Goal: Contribute content: Contribute content

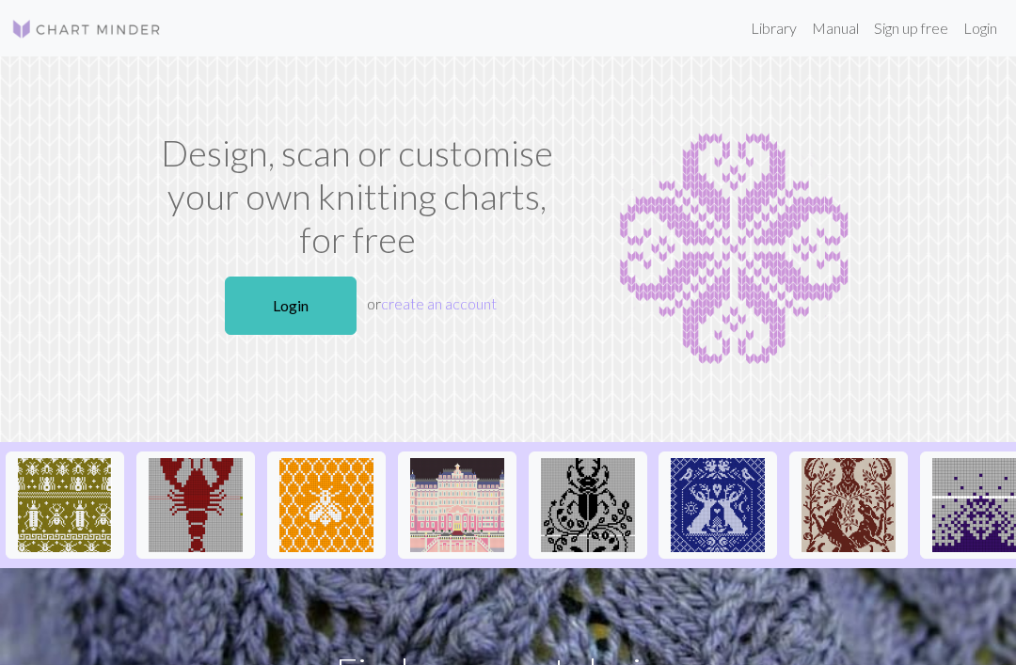
click at [328, 303] on link "Login" at bounding box center [291, 306] width 132 height 58
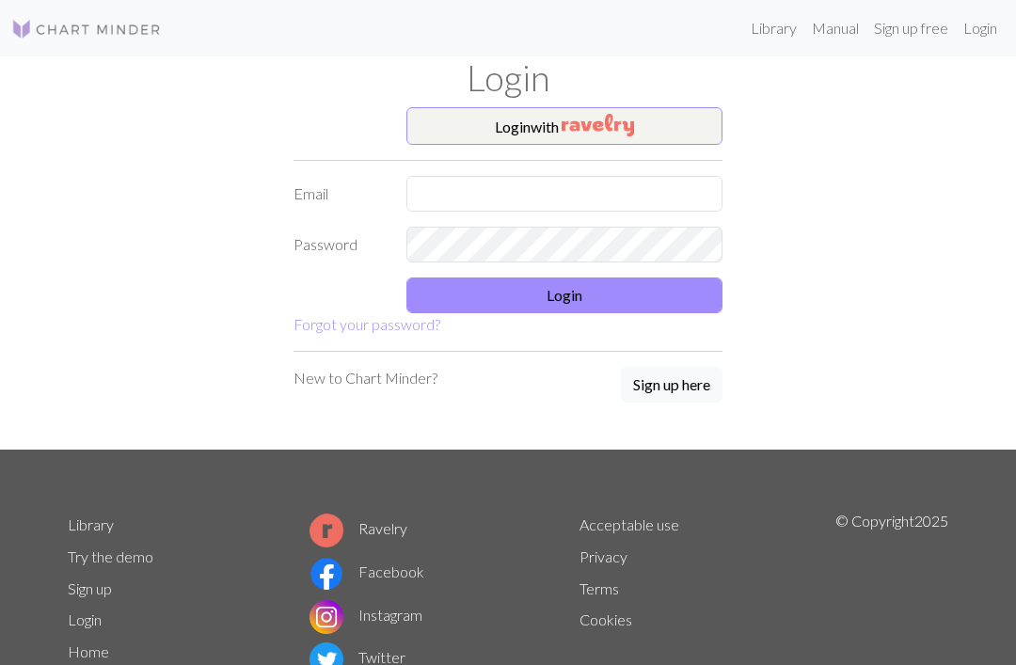
click at [634, 119] on img "button" at bounding box center [598, 125] width 72 height 23
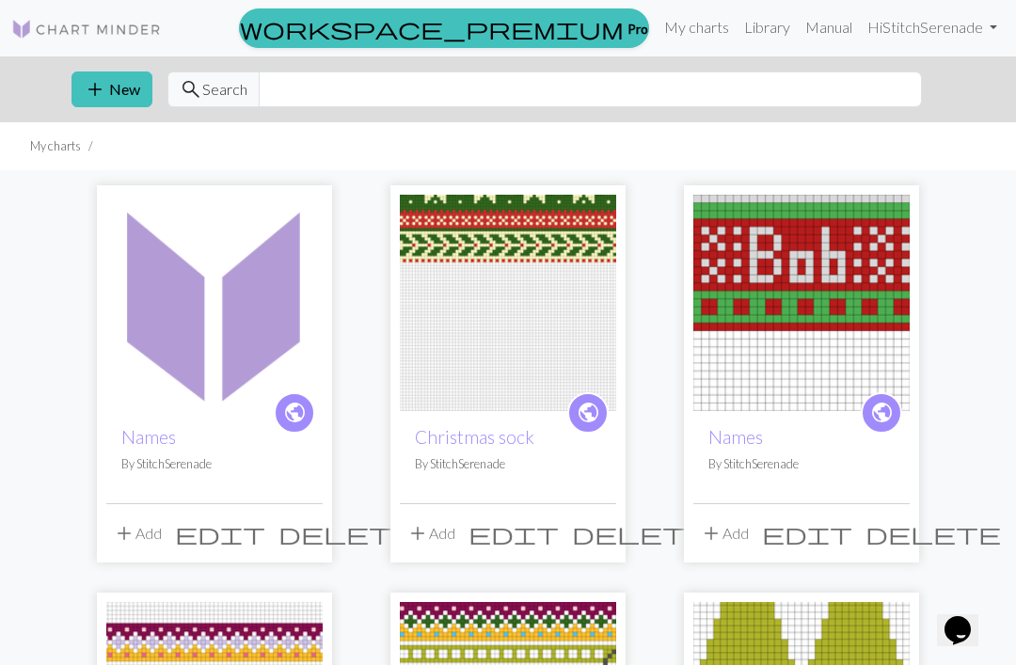
click at [265, 527] on span "edit" at bounding box center [220, 533] width 90 height 26
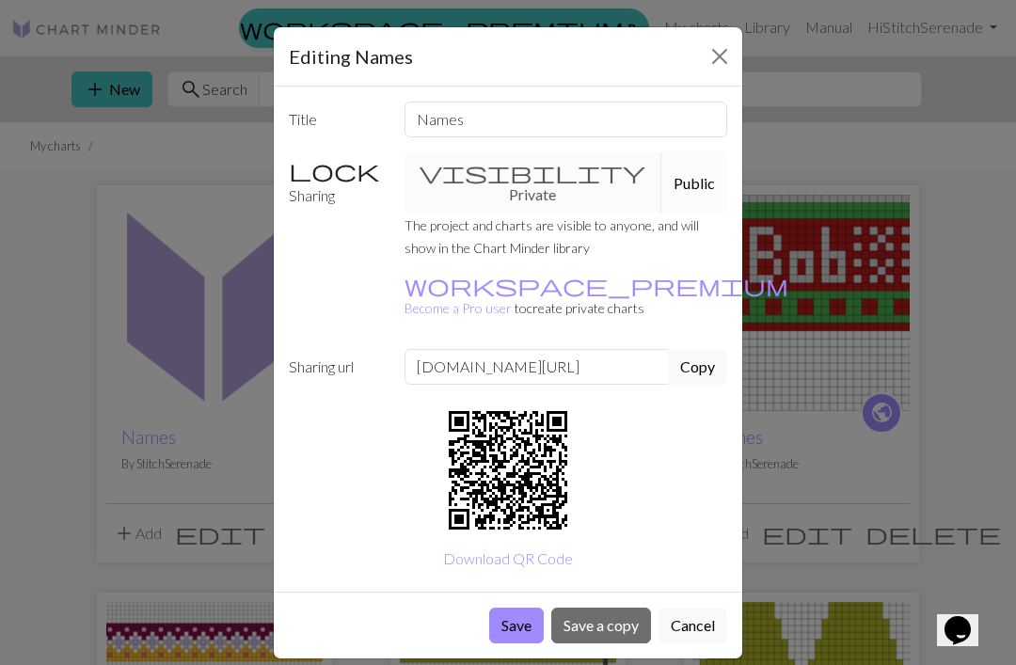
click at [695, 608] on button "Cancel" at bounding box center [693, 626] width 69 height 36
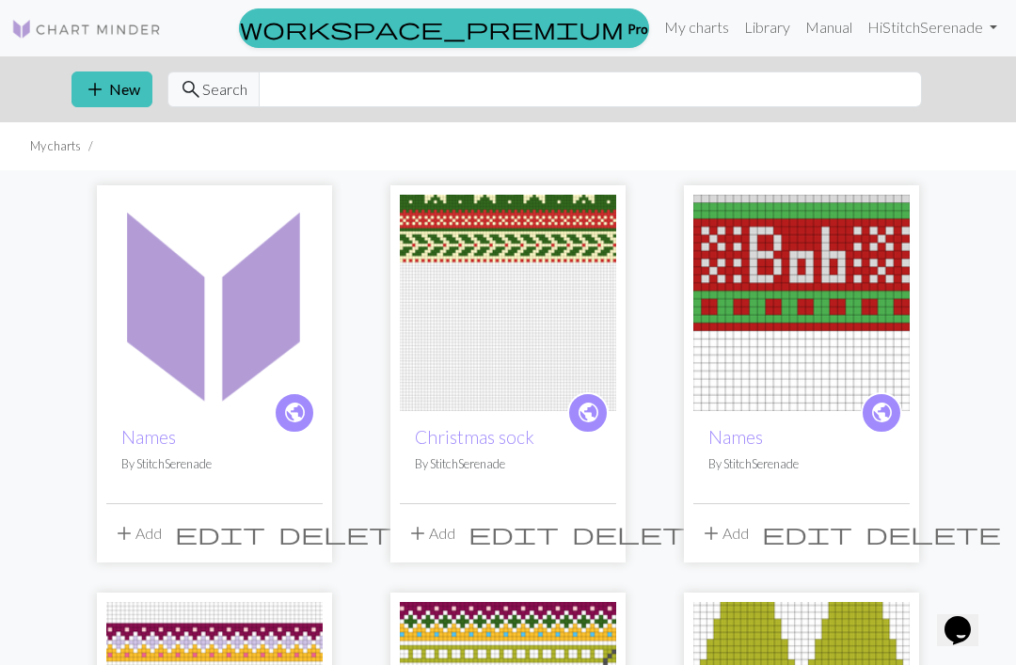
click at [306, 536] on span "delete" at bounding box center [346, 533] width 135 height 26
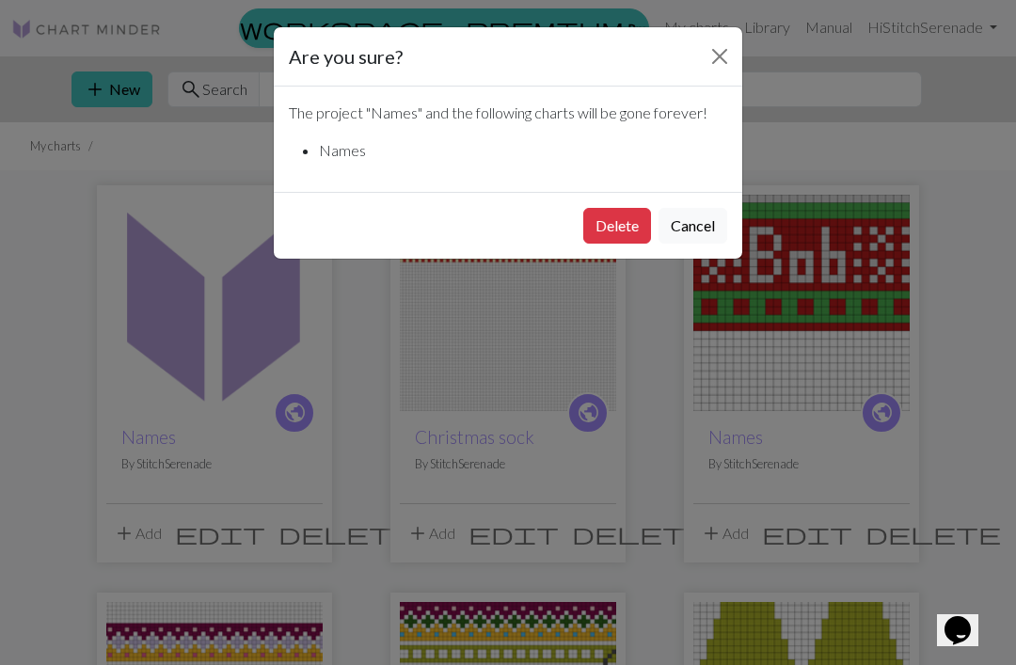
click at [623, 219] on button "Delete" at bounding box center [617, 226] width 68 height 36
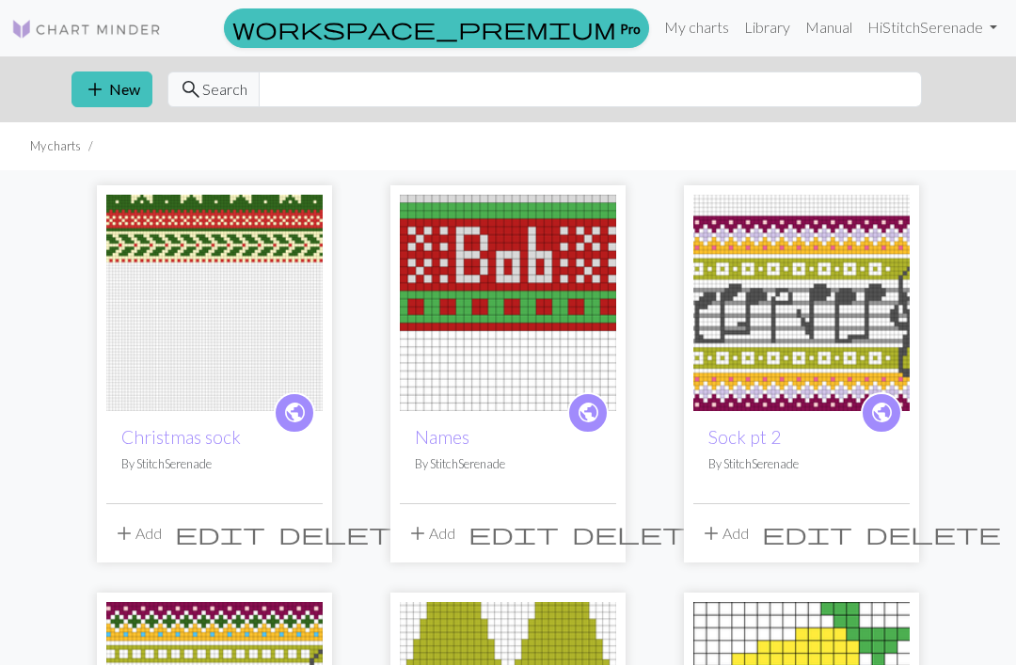
click at [107, 83] on button "add New" at bounding box center [112, 90] width 81 height 36
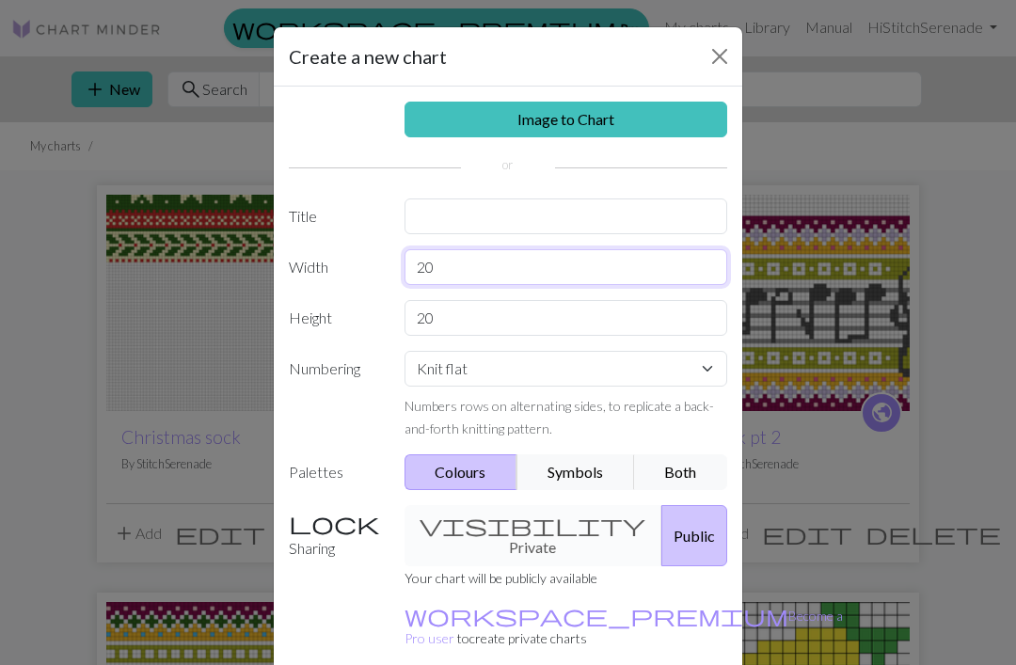
click at [505, 256] on input "20" at bounding box center [567, 267] width 324 height 36
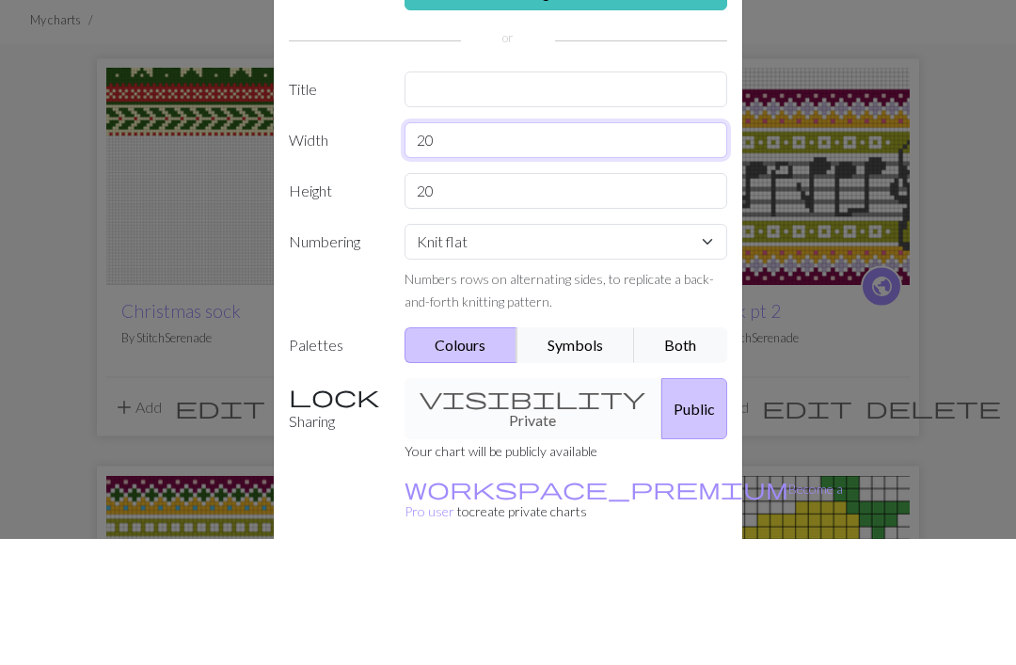
type input "2"
type input "R"
type input "48"
click at [521, 300] on input "20" at bounding box center [567, 318] width 324 height 36
type input "2"
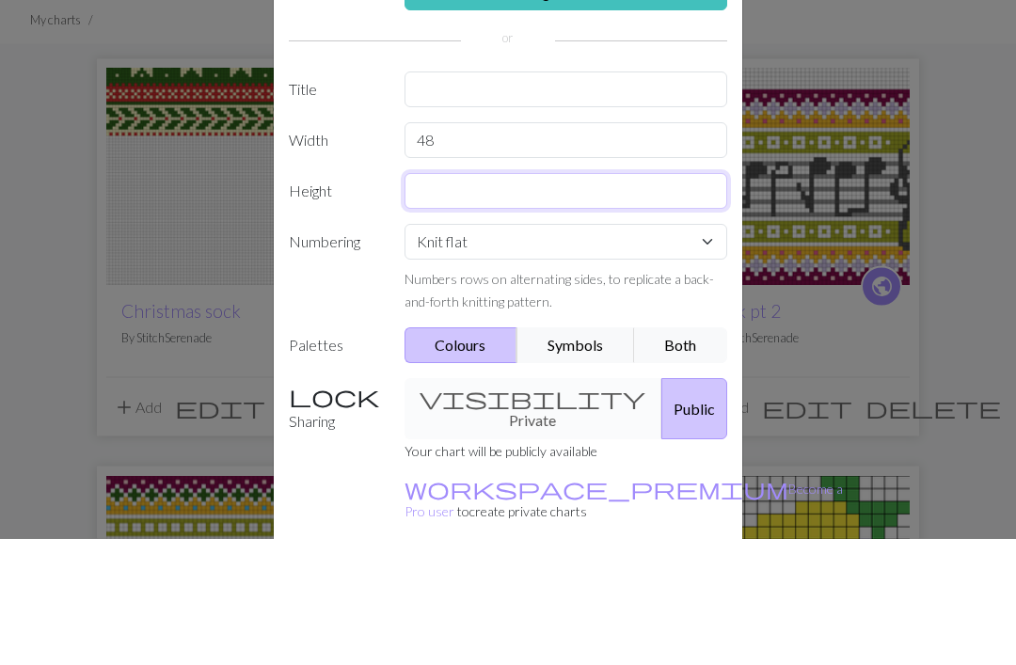
type input "8"
type input "10"
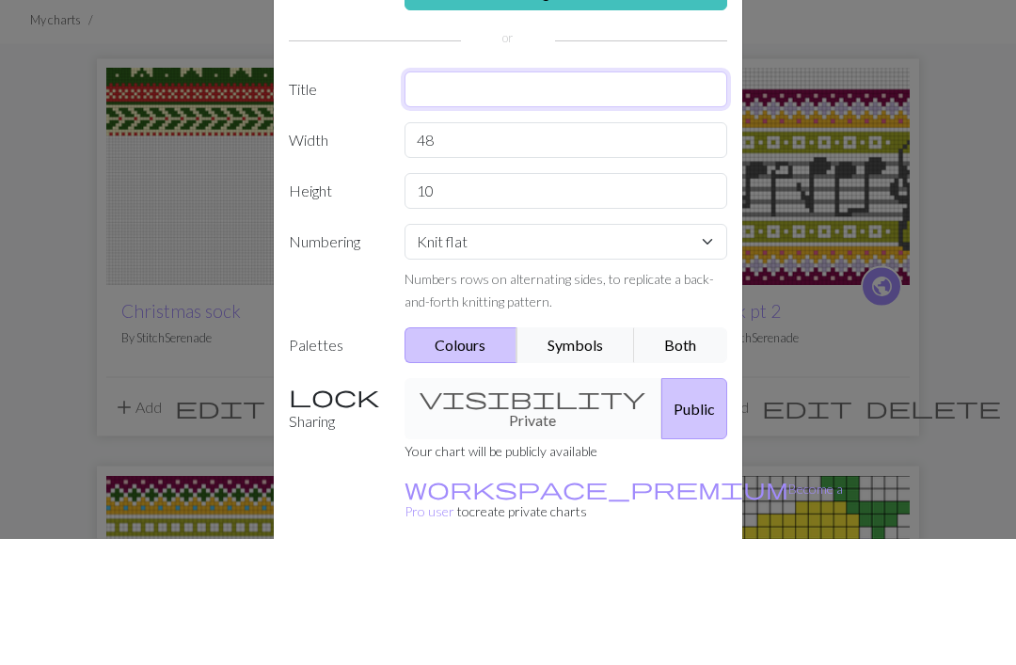
click at [507, 199] on input "text" at bounding box center [567, 217] width 324 height 36
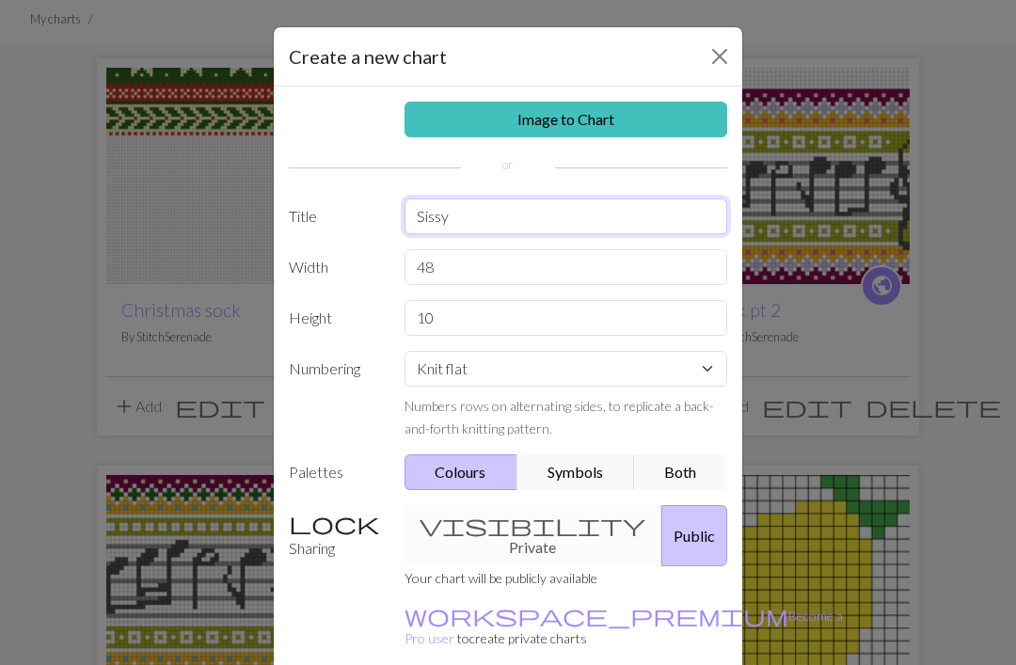
type input "Sissy"
click at [661, 532] on button "Public" at bounding box center [694, 535] width 66 height 61
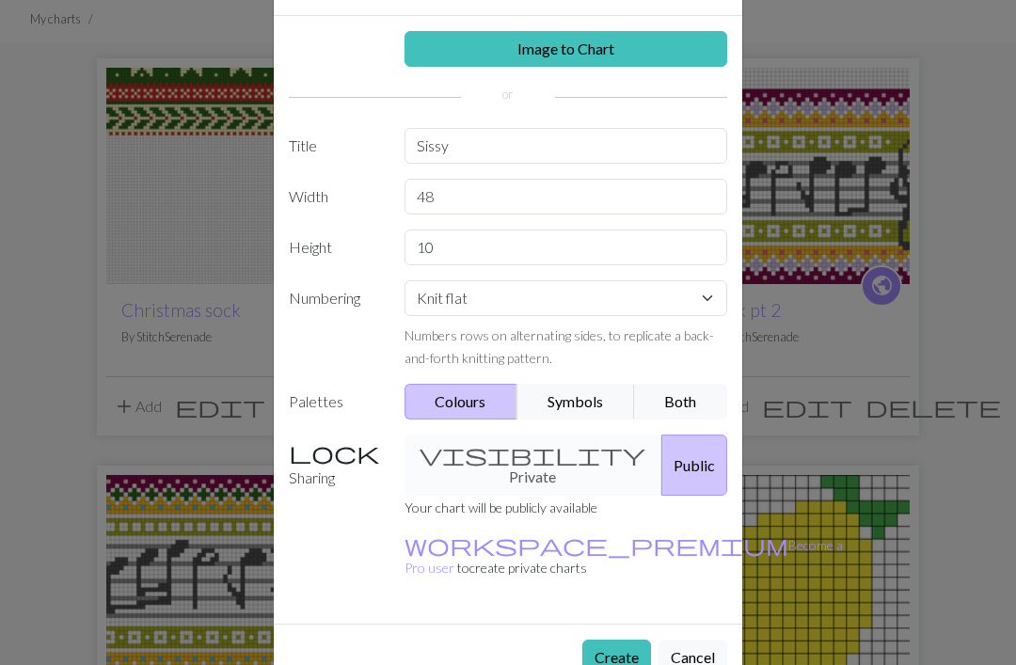
click at [612, 640] on button "Create" at bounding box center [616, 658] width 69 height 36
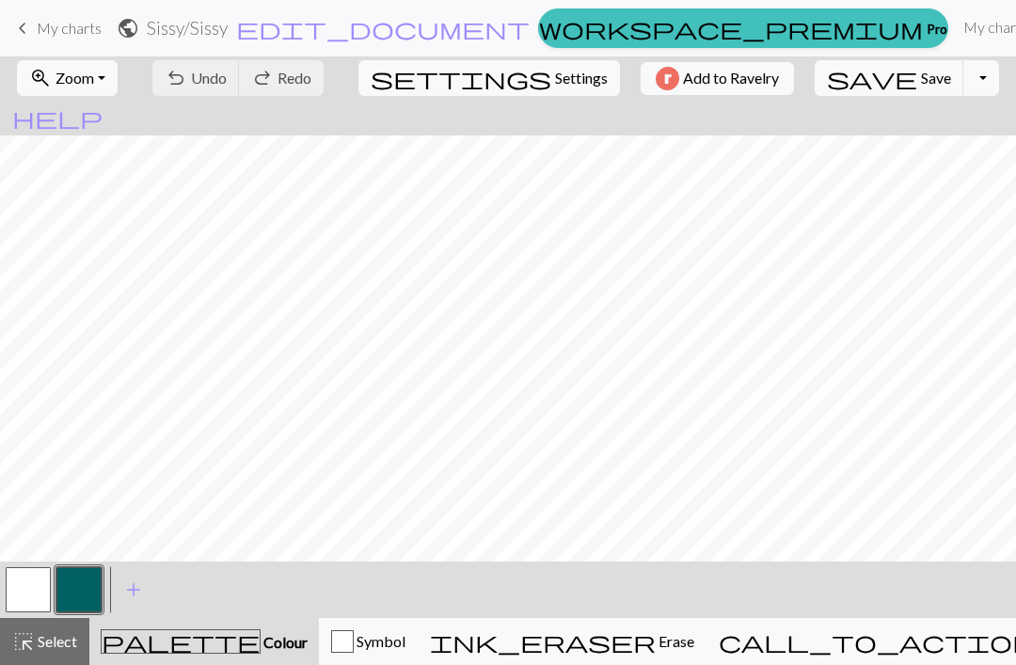
click at [105, 68] on button "zoom_in Zoom Zoom" at bounding box center [67, 78] width 101 height 36
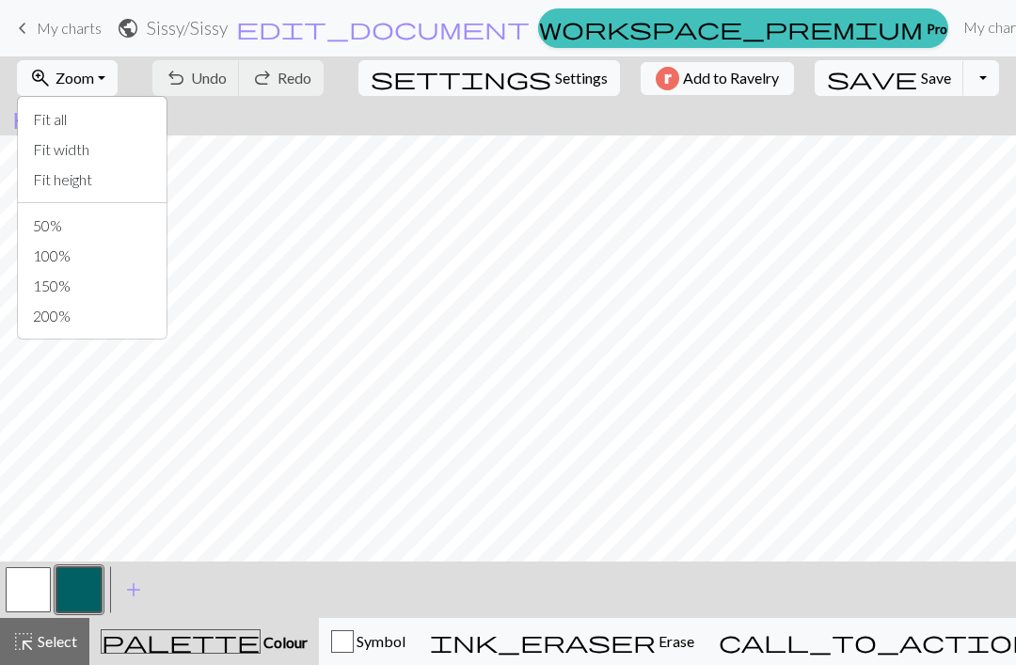
click at [135, 159] on button "Fit width" at bounding box center [92, 150] width 149 height 30
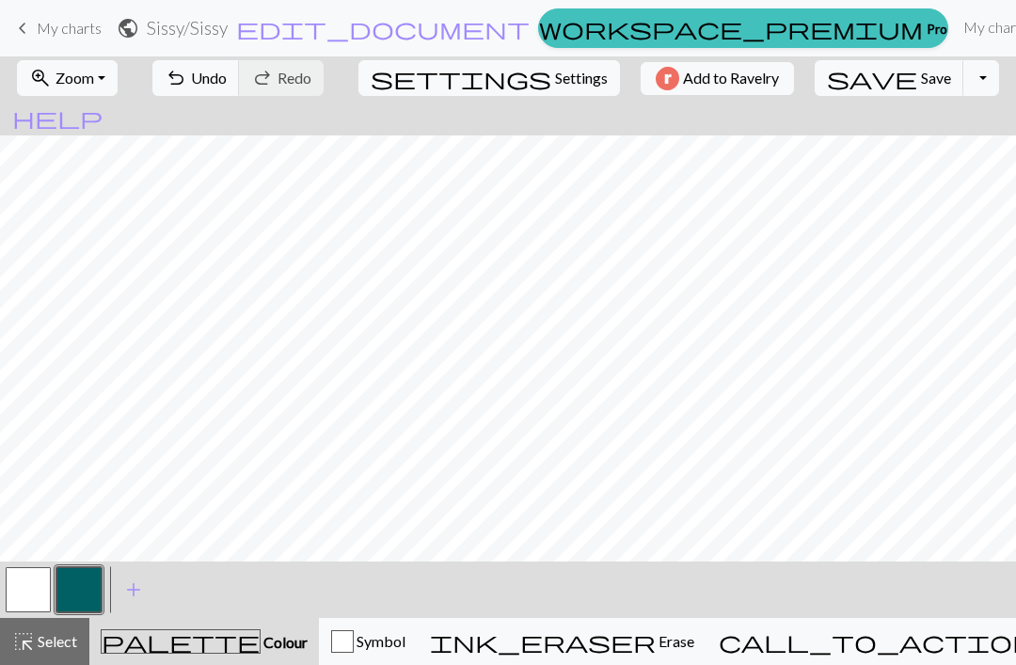
click at [33, 591] on button "button" at bounding box center [28, 589] width 45 height 45
click at [75, 596] on button "button" at bounding box center [78, 589] width 45 height 45
click at [24, 594] on button "button" at bounding box center [28, 589] width 45 height 45
click at [91, 586] on button "button" at bounding box center [78, 589] width 45 height 45
click at [31, 596] on button "button" at bounding box center [28, 589] width 45 height 45
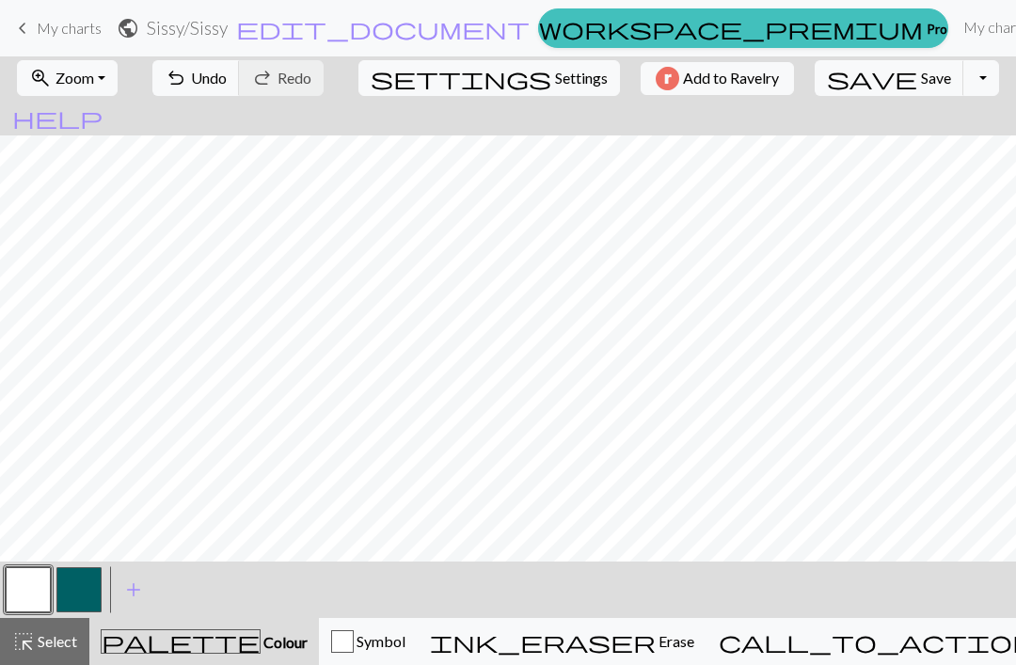
click at [82, 583] on button "button" at bounding box center [78, 589] width 45 height 45
click at [26, 591] on button "button" at bounding box center [28, 589] width 45 height 45
click at [80, 586] on button "button" at bounding box center [78, 589] width 45 height 45
click at [79, 586] on button "button" at bounding box center [78, 589] width 45 height 45
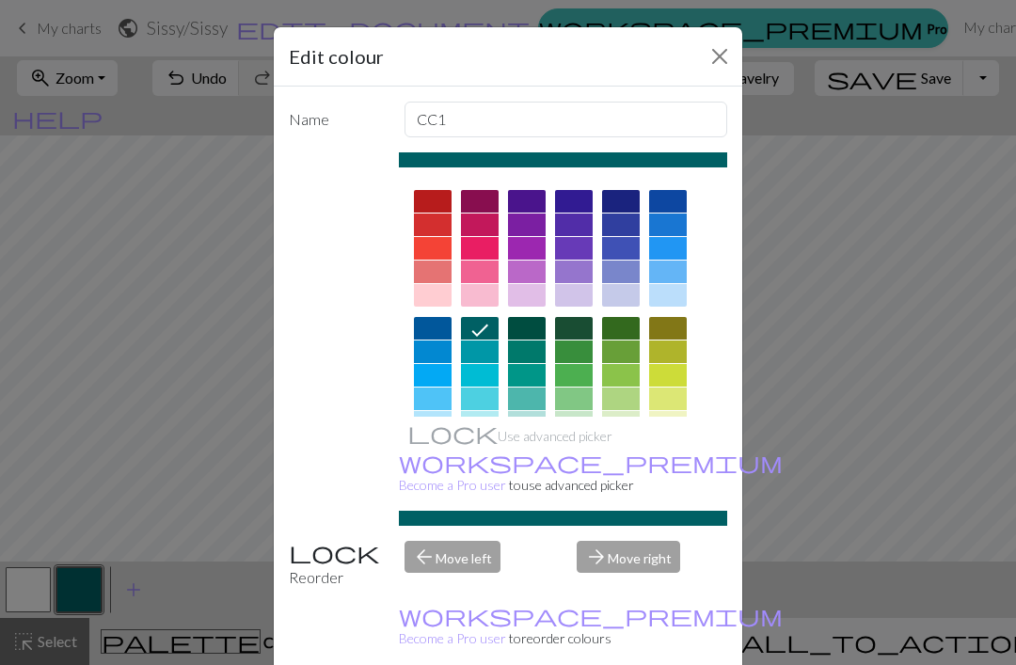
click at [721, 61] on button "Close" at bounding box center [720, 56] width 30 height 30
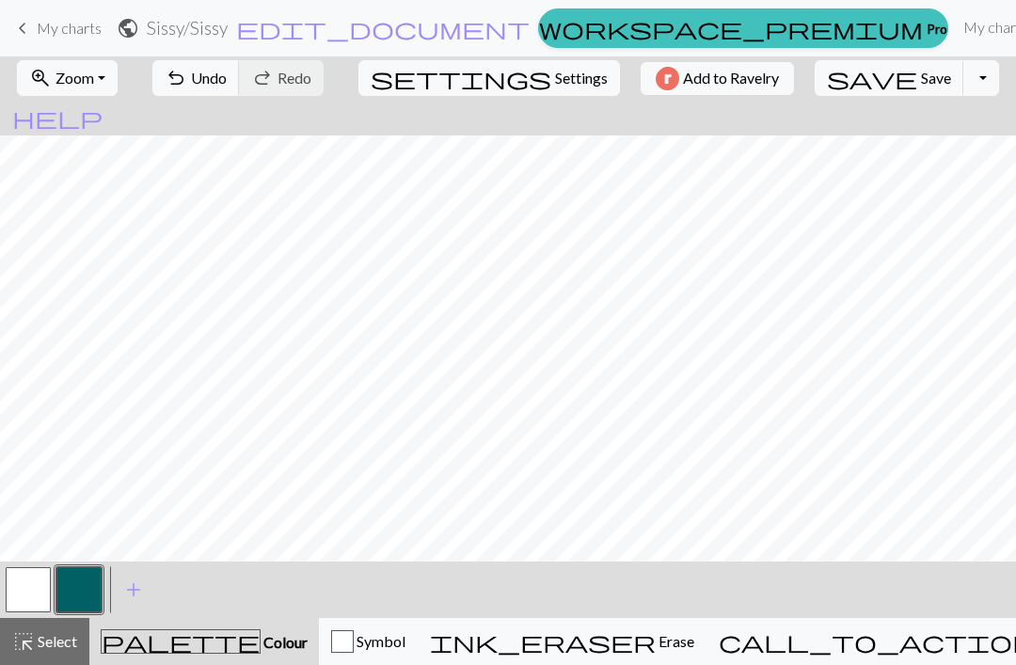
click at [40, 581] on button "button" at bounding box center [28, 589] width 45 height 45
click at [79, 581] on button "button" at bounding box center [78, 589] width 45 height 45
click at [39, 597] on button "button" at bounding box center [28, 589] width 45 height 45
click at [74, 587] on button "button" at bounding box center [78, 589] width 45 height 45
click at [44, 581] on button "button" at bounding box center [28, 589] width 45 height 45
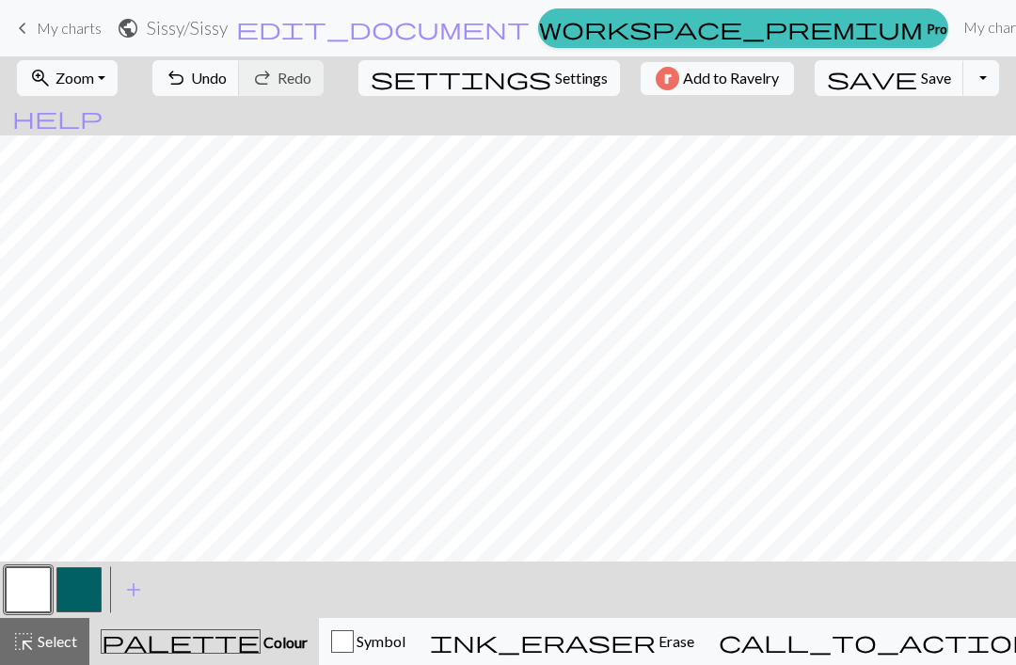
click at [81, 586] on button "button" at bounding box center [78, 589] width 45 height 45
click at [48, 584] on button "button" at bounding box center [28, 589] width 45 height 45
click at [84, 584] on button "button" at bounding box center [78, 589] width 45 height 45
click at [42, 592] on button "button" at bounding box center [28, 589] width 45 height 45
click at [91, 584] on button "button" at bounding box center [78, 589] width 45 height 45
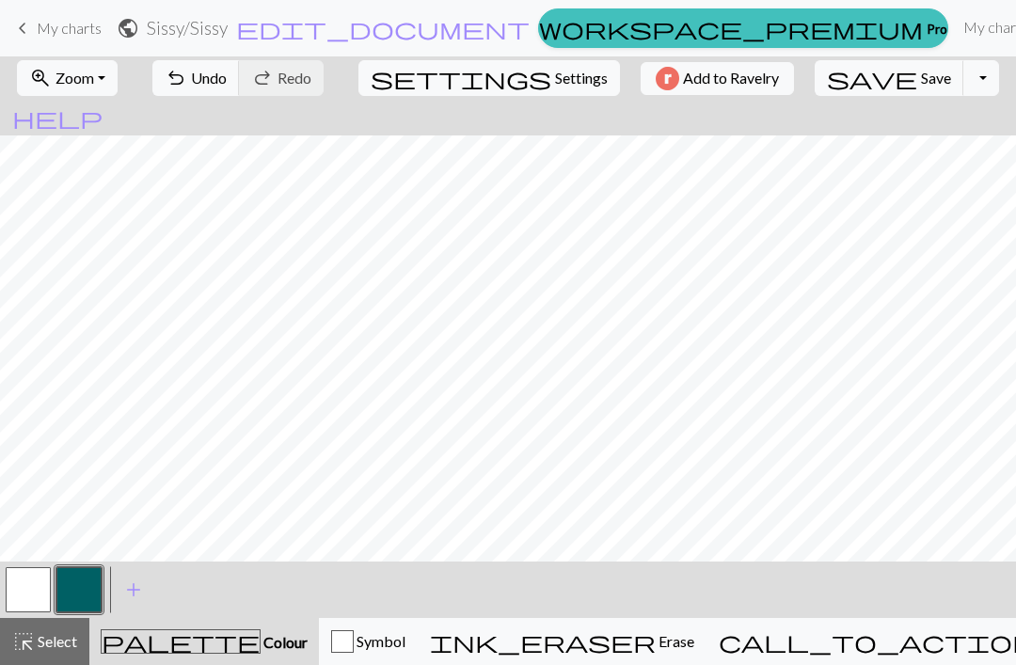
click at [23, 585] on button "button" at bounding box center [28, 589] width 45 height 45
click at [70, 594] on button "button" at bounding box center [78, 589] width 45 height 45
click at [227, 78] on span "Undo" at bounding box center [209, 78] width 36 height 18
click at [36, 598] on button "button" at bounding box center [28, 589] width 45 height 45
click at [73, 596] on button "button" at bounding box center [78, 589] width 45 height 45
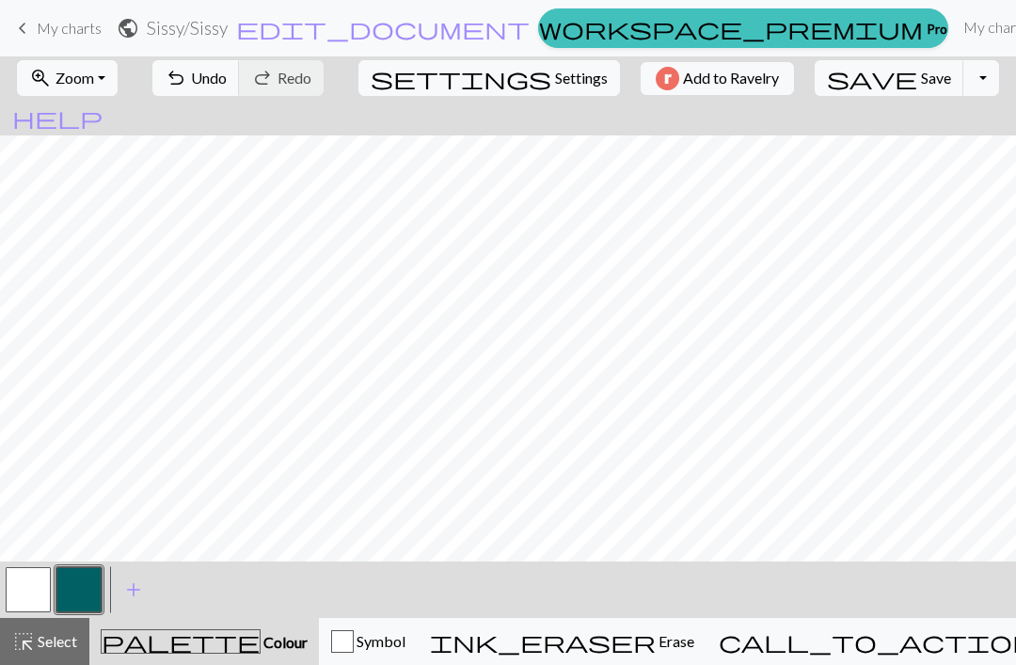
click at [42, 590] on button "button" at bounding box center [28, 589] width 45 height 45
click at [85, 586] on button "button" at bounding box center [78, 589] width 45 height 45
click at [34, 587] on button "button" at bounding box center [28, 589] width 45 height 45
click at [56, 644] on span "Select" at bounding box center [56, 641] width 42 height 18
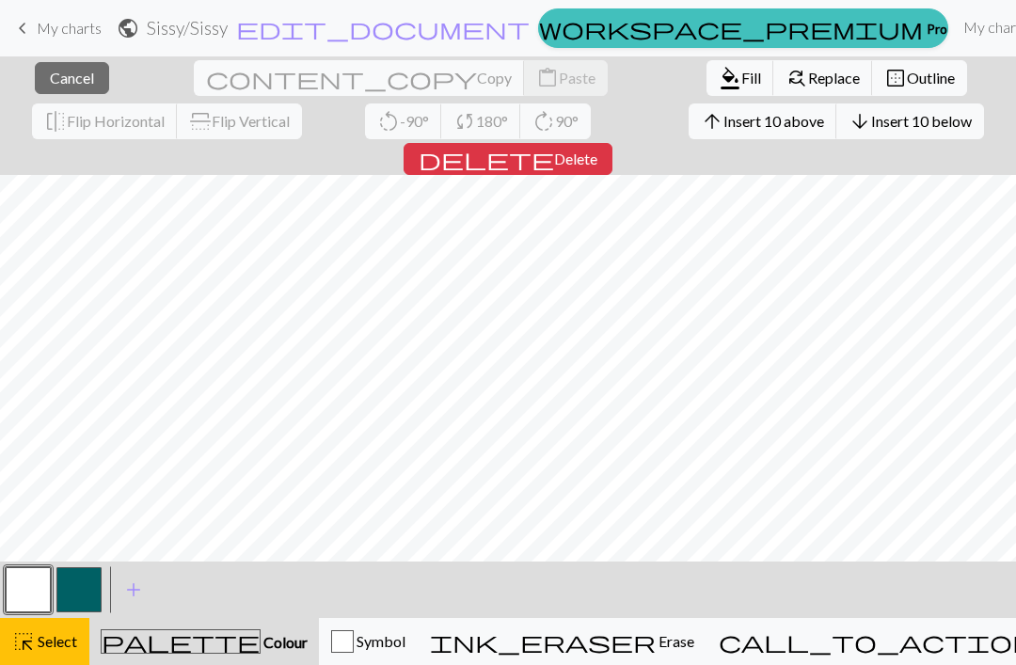
click at [62, 79] on span "Cancel" at bounding box center [72, 78] width 44 height 18
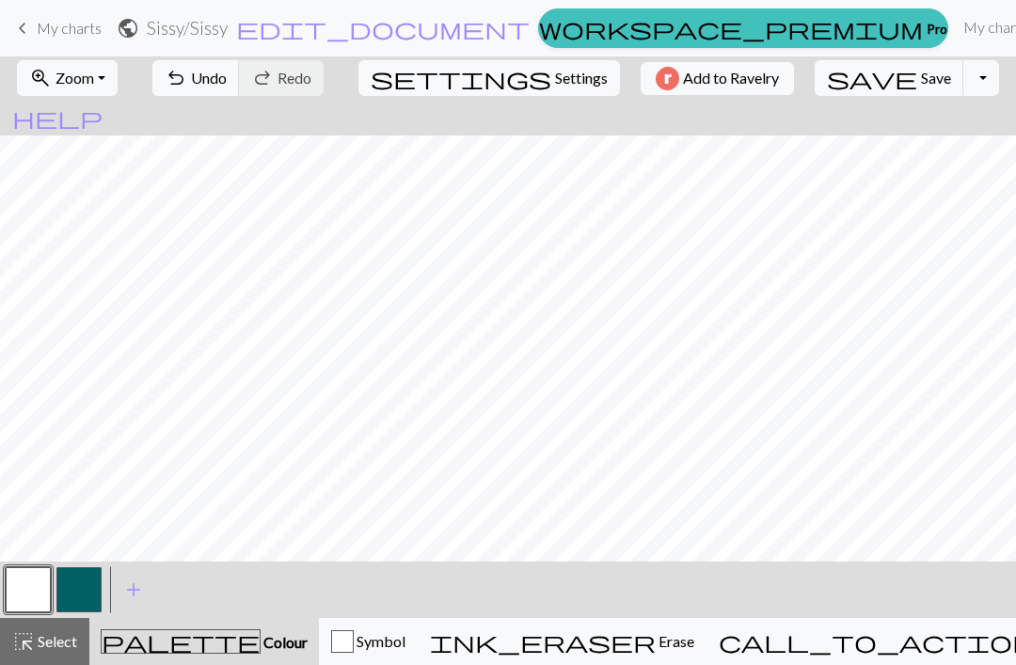
click at [73, 640] on span "Select" at bounding box center [56, 641] width 42 height 18
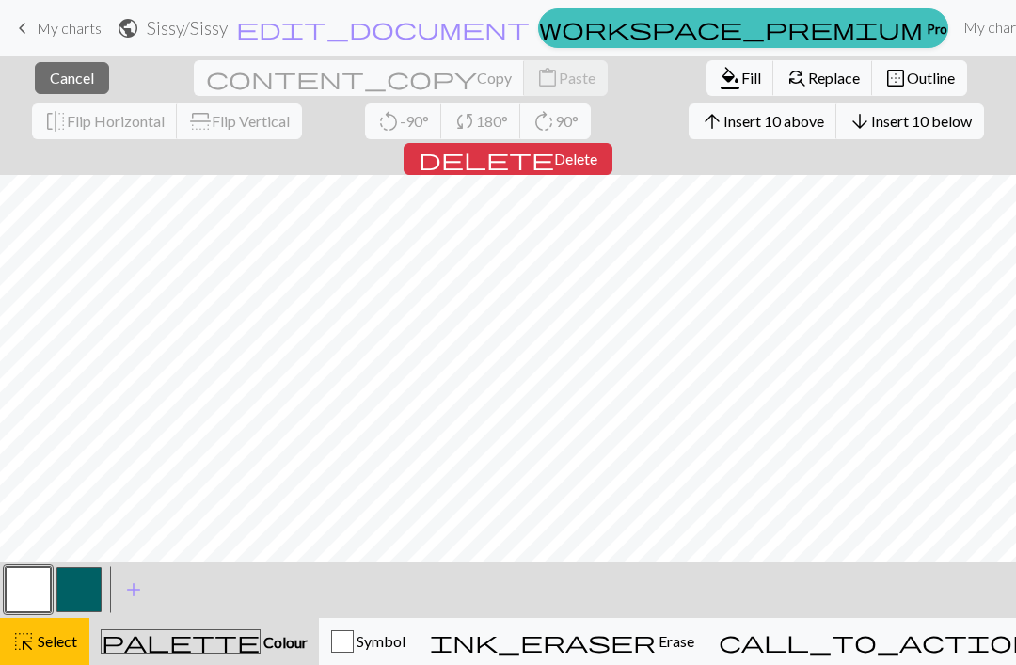
click at [724, 123] on span "Insert 10 above" at bounding box center [774, 121] width 101 height 18
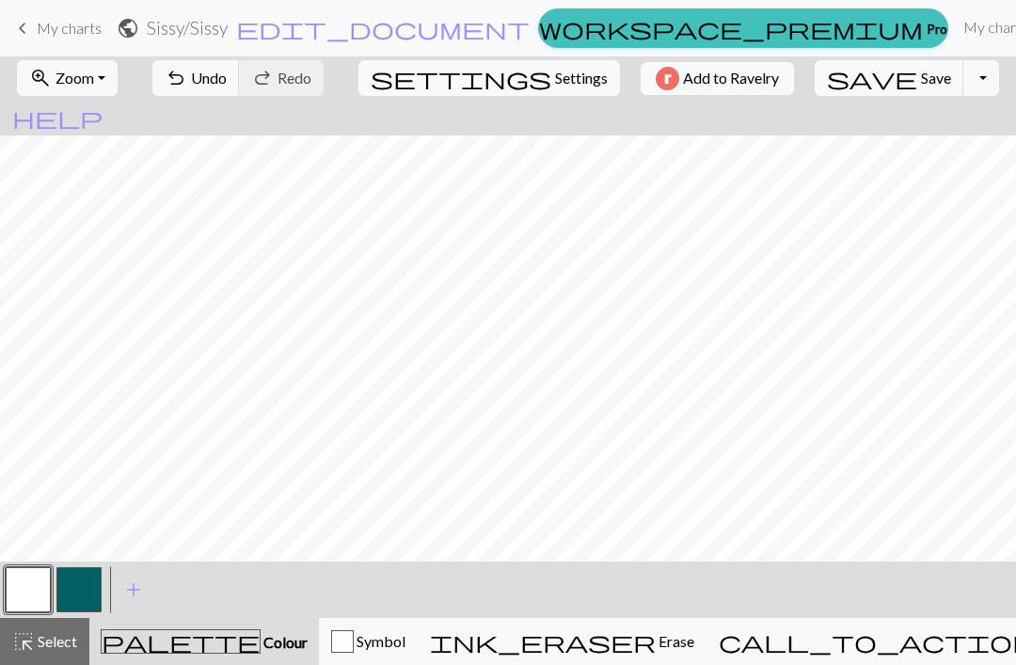
click at [77, 597] on button "button" at bounding box center [78, 589] width 45 height 45
click at [30, 596] on button "button" at bounding box center [28, 589] width 45 height 45
click at [85, 590] on button "button" at bounding box center [78, 589] width 45 height 45
click at [42, 589] on button "button" at bounding box center [28, 589] width 45 height 45
click at [90, 589] on button "button" at bounding box center [78, 589] width 45 height 45
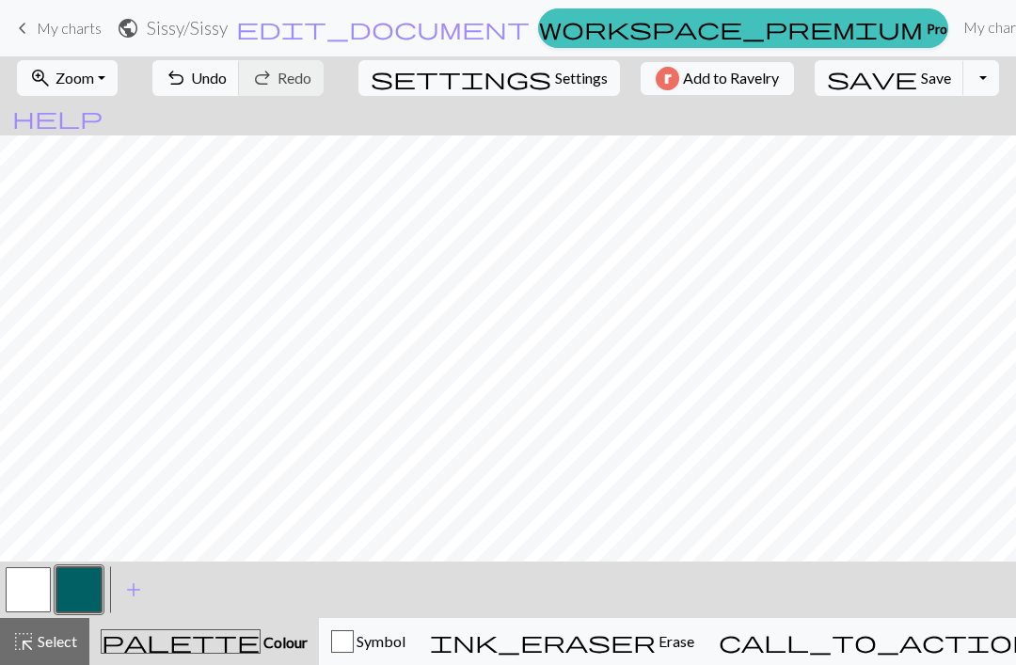
click at [32, 577] on button "button" at bounding box center [28, 589] width 45 height 45
click at [77, 589] on button "button" at bounding box center [78, 589] width 45 height 45
click at [38, 593] on button "button" at bounding box center [28, 589] width 45 height 45
click at [91, 592] on button "button" at bounding box center [78, 589] width 45 height 45
click at [29, 585] on button "button" at bounding box center [28, 589] width 45 height 45
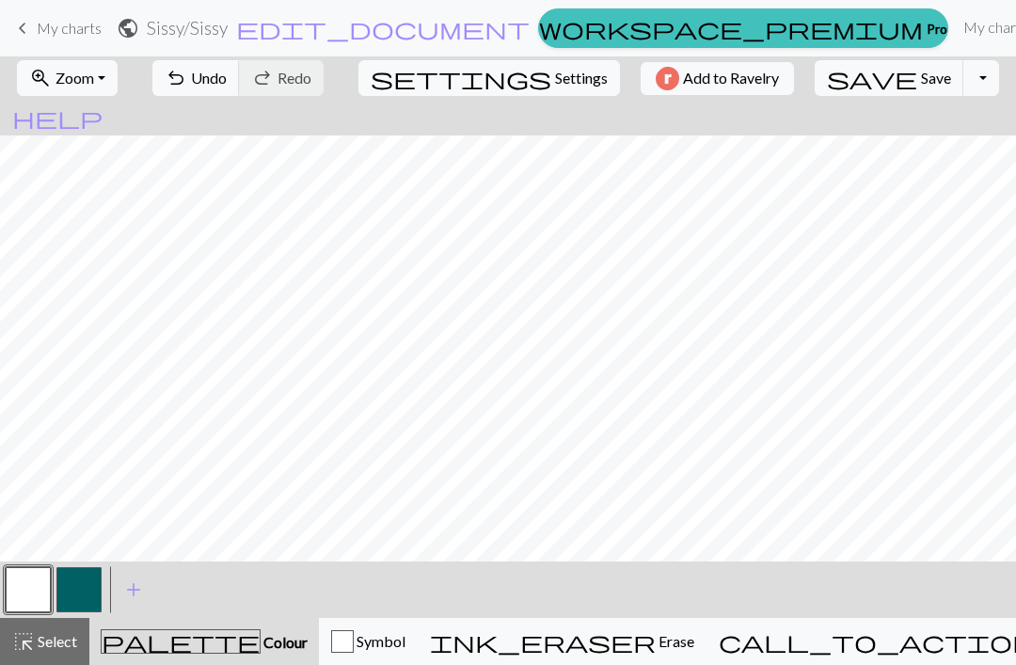
click at [76, 581] on button "button" at bounding box center [78, 589] width 45 height 45
click at [30, 593] on button "button" at bounding box center [28, 589] width 45 height 45
click at [80, 590] on button "button" at bounding box center [78, 589] width 45 height 45
click at [17, 590] on button "button" at bounding box center [28, 589] width 45 height 45
click at [87, 581] on button "button" at bounding box center [78, 589] width 45 height 45
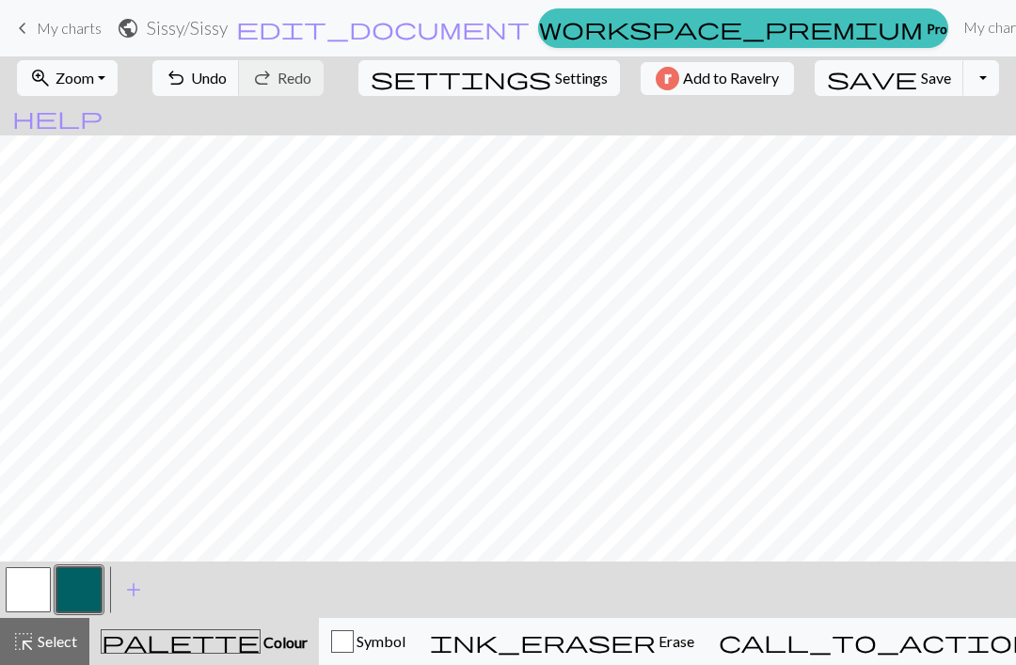
click at [87, 581] on button "button" at bounding box center [78, 589] width 45 height 45
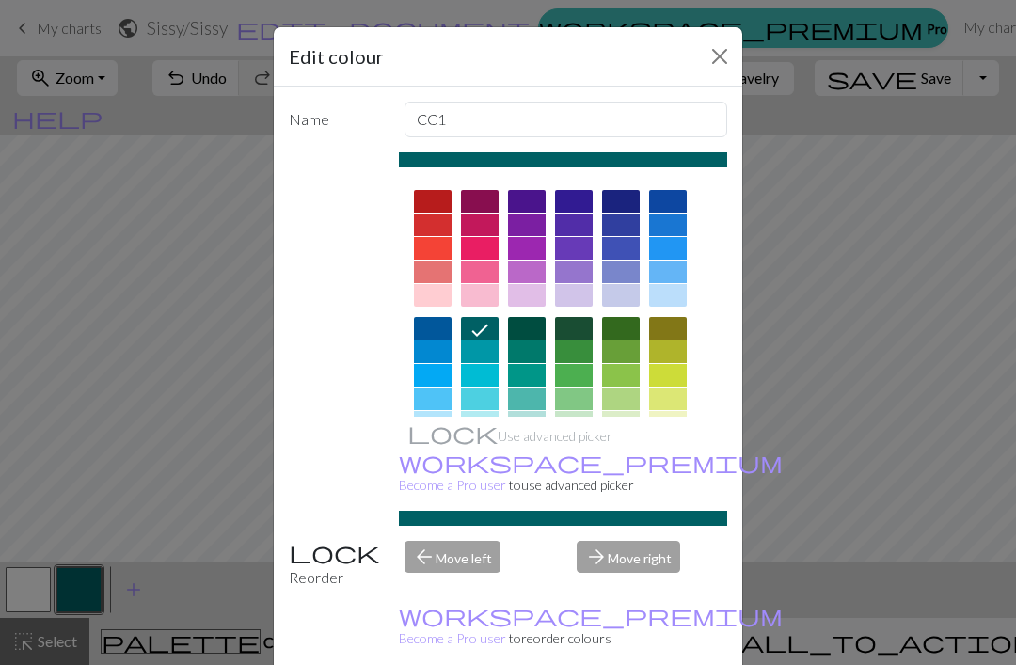
click at [723, 57] on button "Close" at bounding box center [720, 56] width 30 height 30
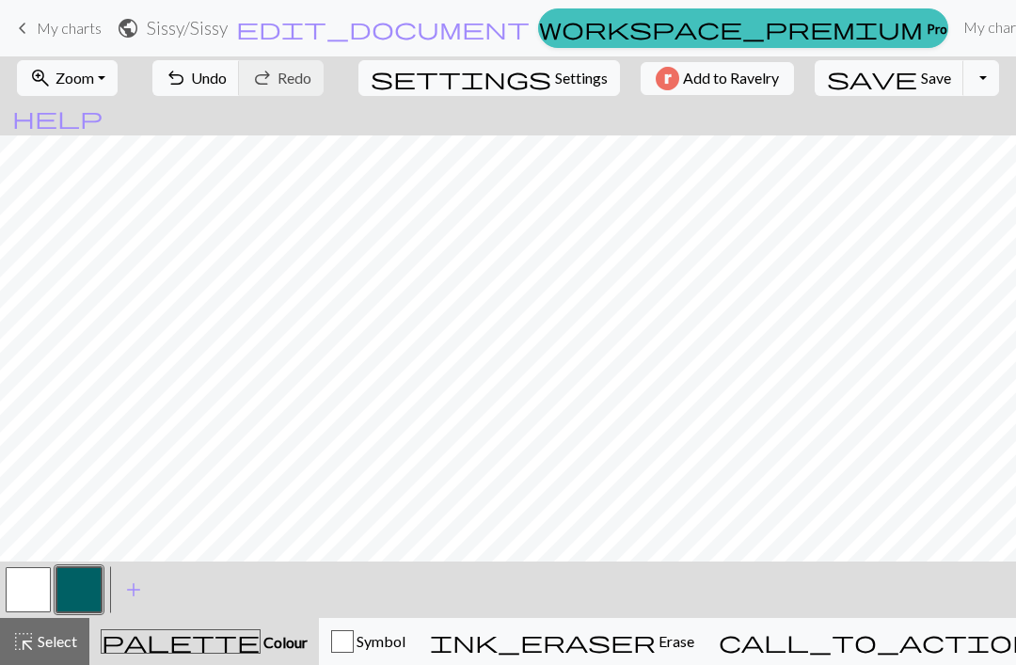
click at [37, 589] on button "button" at bounding box center [28, 589] width 45 height 45
click at [88, 591] on button "button" at bounding box center [78, 589] width 45 height 45
click at [39, 576] on button "button" at bounding box center [28, 589] width 45 height 45
click at [82, 587] on button "button" at bounding box center [78, 589] width 45 height 45
click at [35, 588] on button "button" at bounding box center [28, 589] width 45 height 45
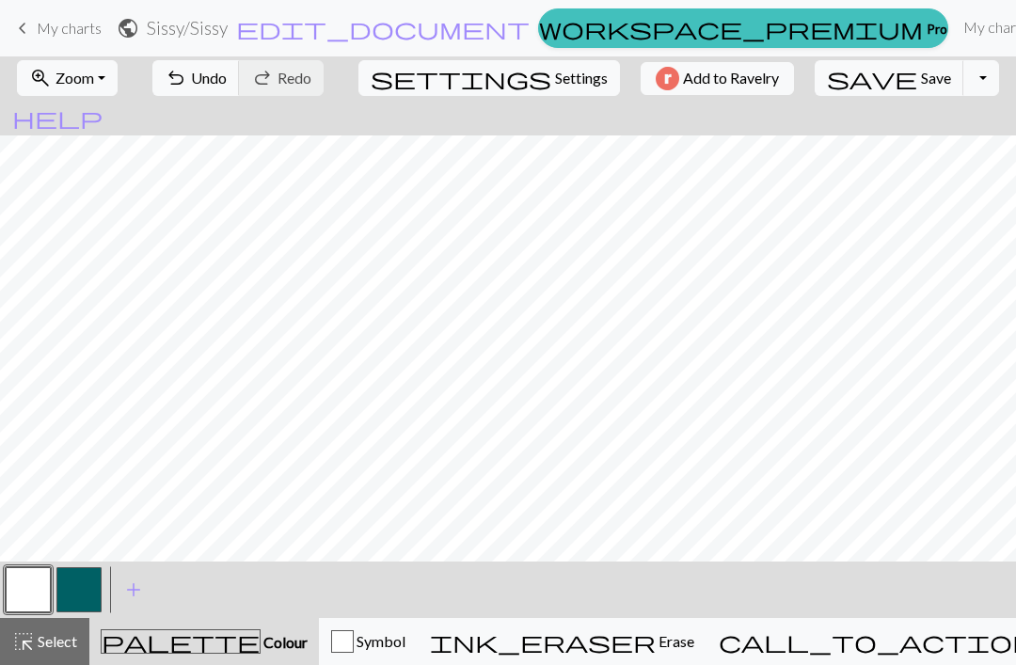
click at [74, 595] on button "button" at bounding box center [78, 589] width 45 height 45
click at [42, 589] on button "button" at bounding box center [28, 589] width 45 height 45
click at [84, 578] on button "button" at bounding box center [78, 589] width 45 height 45
click at [41, 594] on button "button" at bounding box center [28, 589] width 45 height 45
click at [852, 71] on button "save Save Save" at bounding box center [890, 78] width 150 height 36
